Goal: Task Accomplishment & Management: Manage account settings

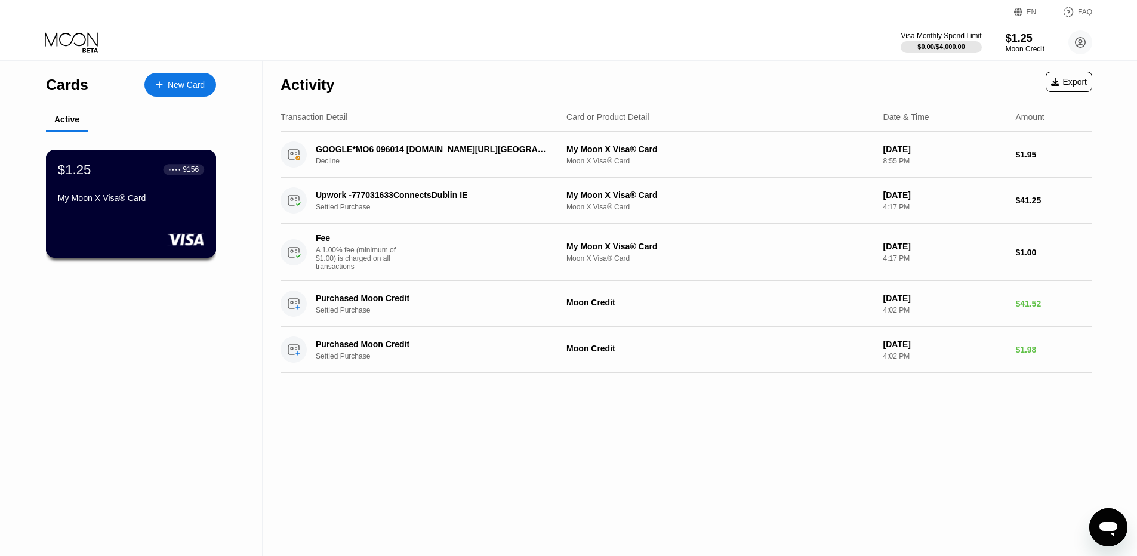
click at [161, 187] on div "$1.25 ● ● ● ● 9156 My Moon X Visa® Card" at bounding box center [131, 185] width 146 height 46
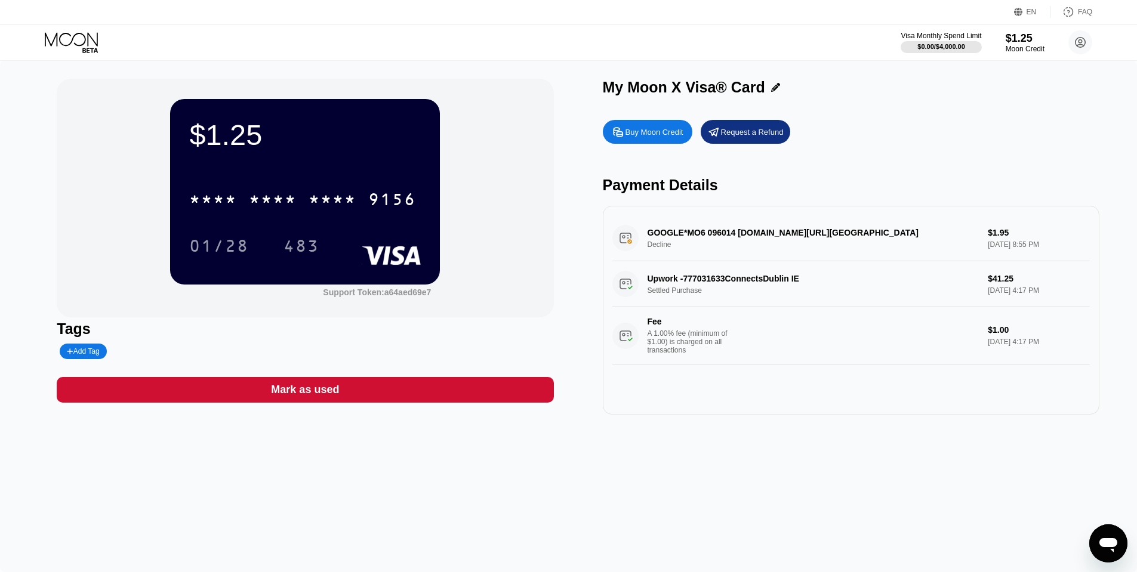
click at [421, 138] on div "$1.25 * * * * * * * * * * * * 9156 01/28 483" at bounding box center [305, 191] width 270 height 185
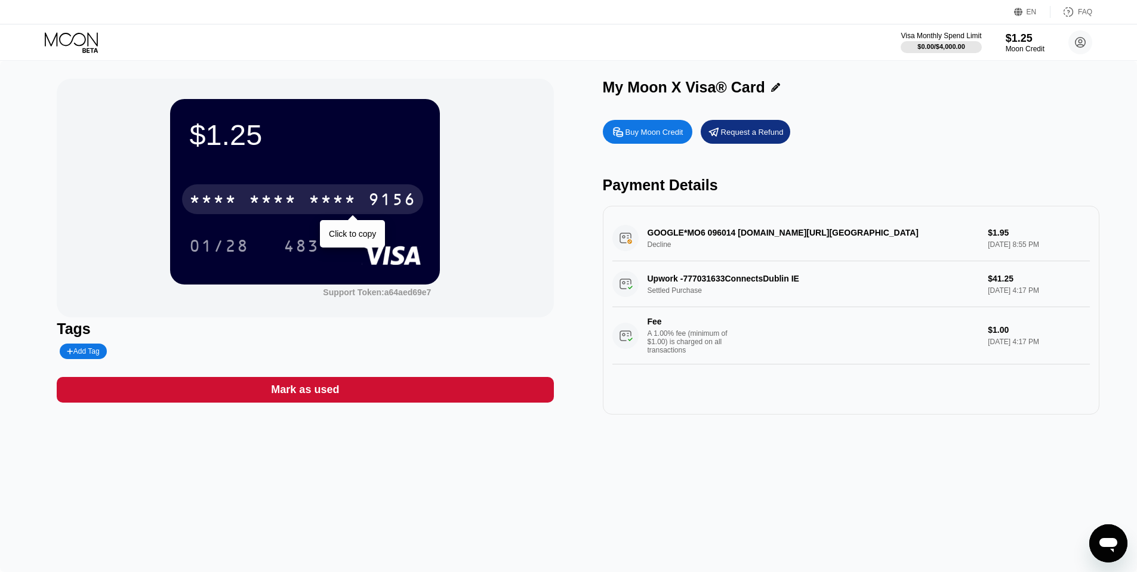
click at [331, 198] on div "* * * *" at bounding box center [333, 201] width 48 height 19
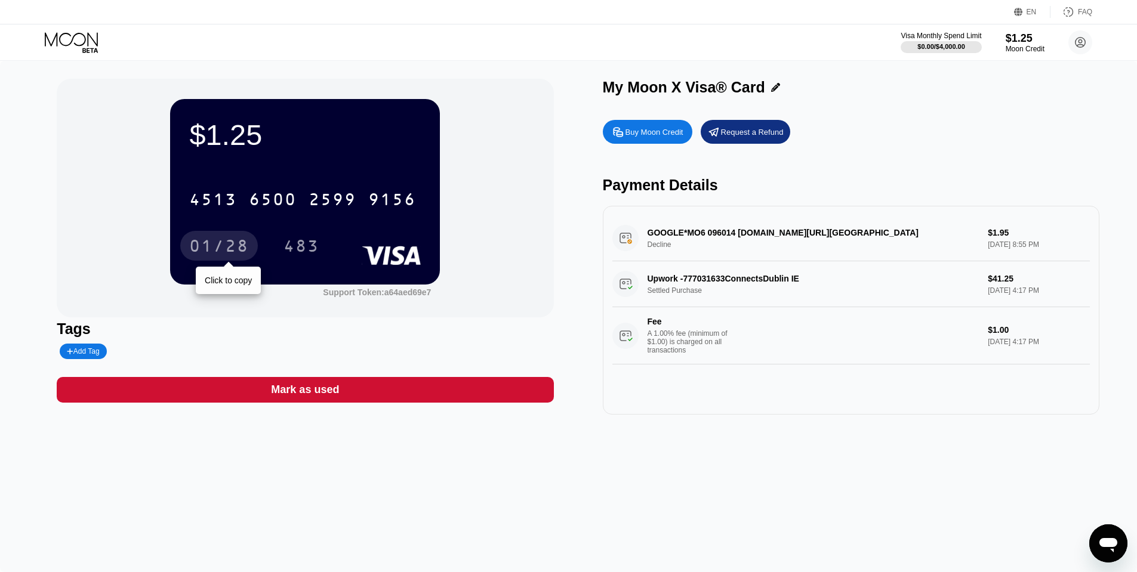
click at [214, 254] on div "01/28" at bounding box center [219, 247] width 60 height 19
click at [316, 242] on div "483" at bounding box center [301, 247] width 36 height 19
click at [1091, 33] on icon at bounding box center [1080, 42] width 24 height 24
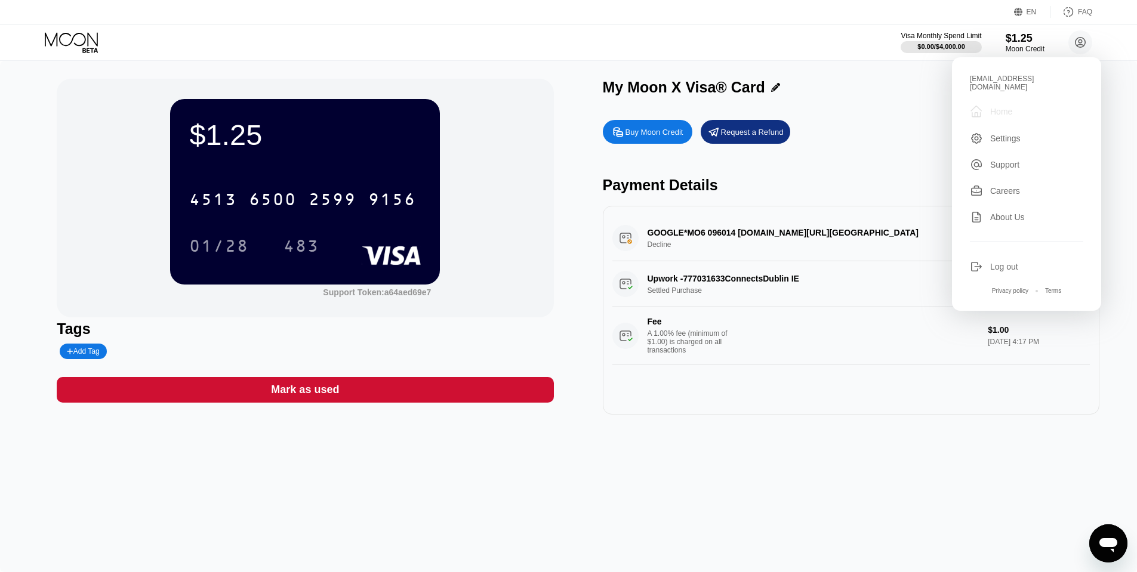
drag, startPoint x: 1045, startPoint y: 101, endPoint x: 1040, endPoint y: 132, distance: 31.4
click at [1039, 132] on div "[EMAIL_ADDRESS][DOMAIN_NAME]  Home Settings Support Careers About Us Log out P…" at bounding box center [1026, 184] width 149 height 254
click at [1040, 132] on div "Settings" at bounding box center [1026, 138] width 113 height 13
